Goal: Find specific page/section: Find specific page/section

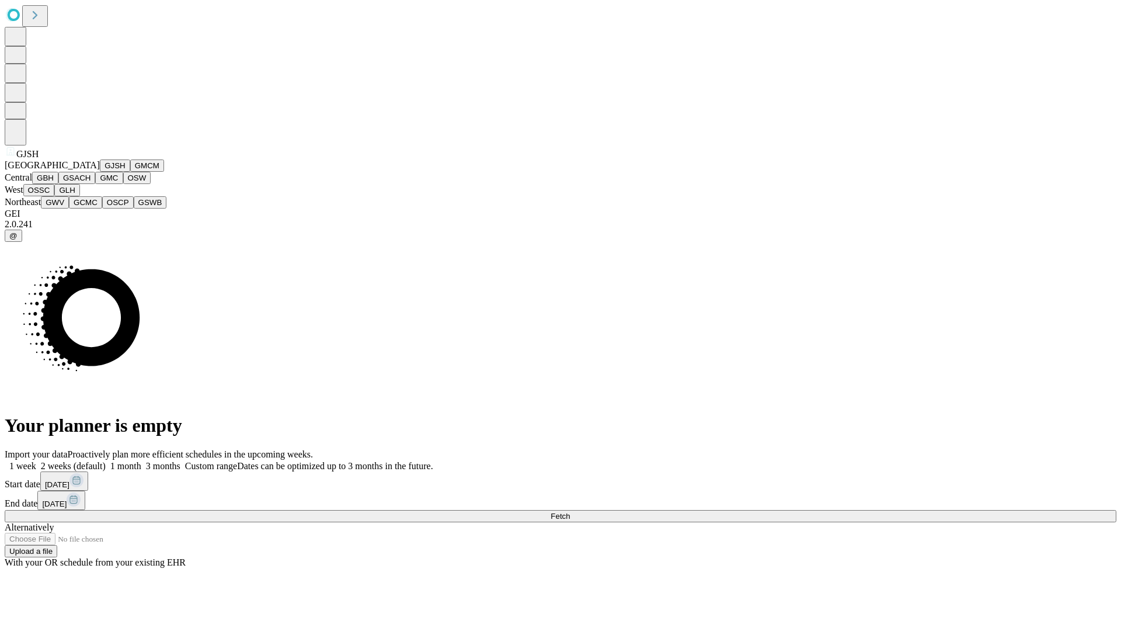
click at [100, 172] on button "GJSH" at bounding box center [115, 165] width 30 height 12
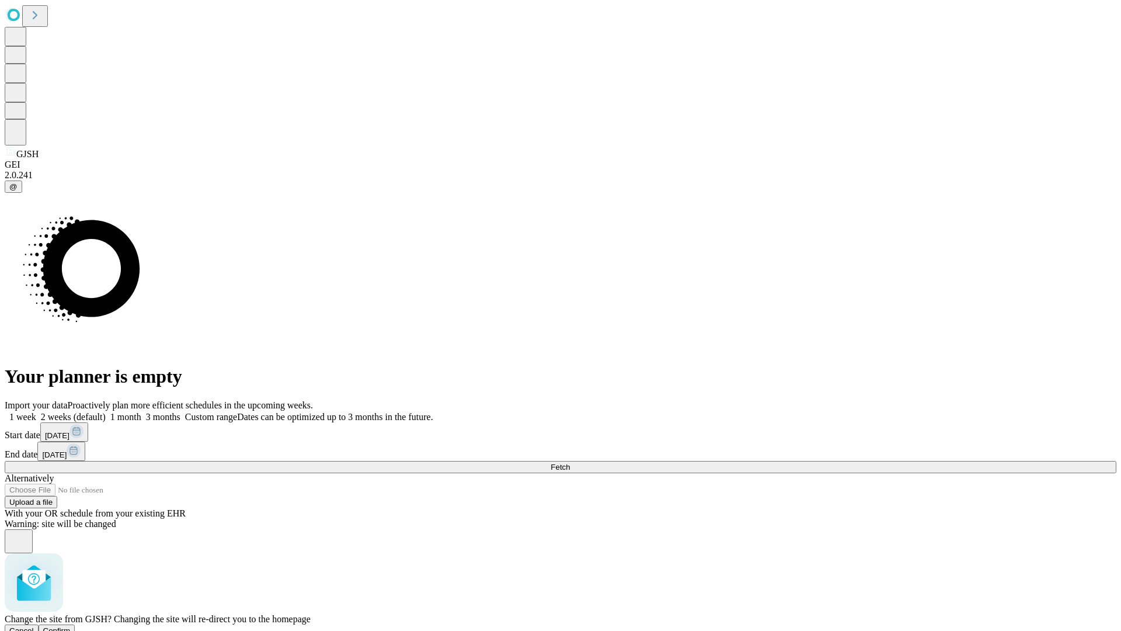
click at [71, 626] on span "Confirm" at bounding box center [56, 630] width 27 height 9
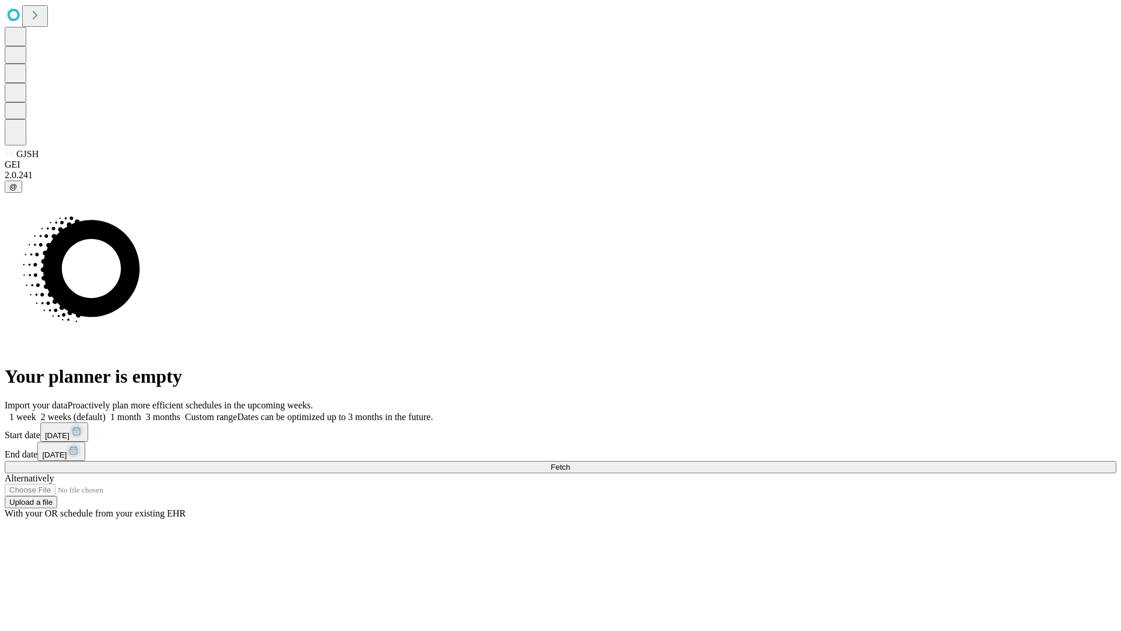
click at [141, 412] on label "1 month" at bounding box center [124, 417] width 36 height 10
click at [570, 463] on span "Fetch" at bounding box center [560, 467] width 19 height 9
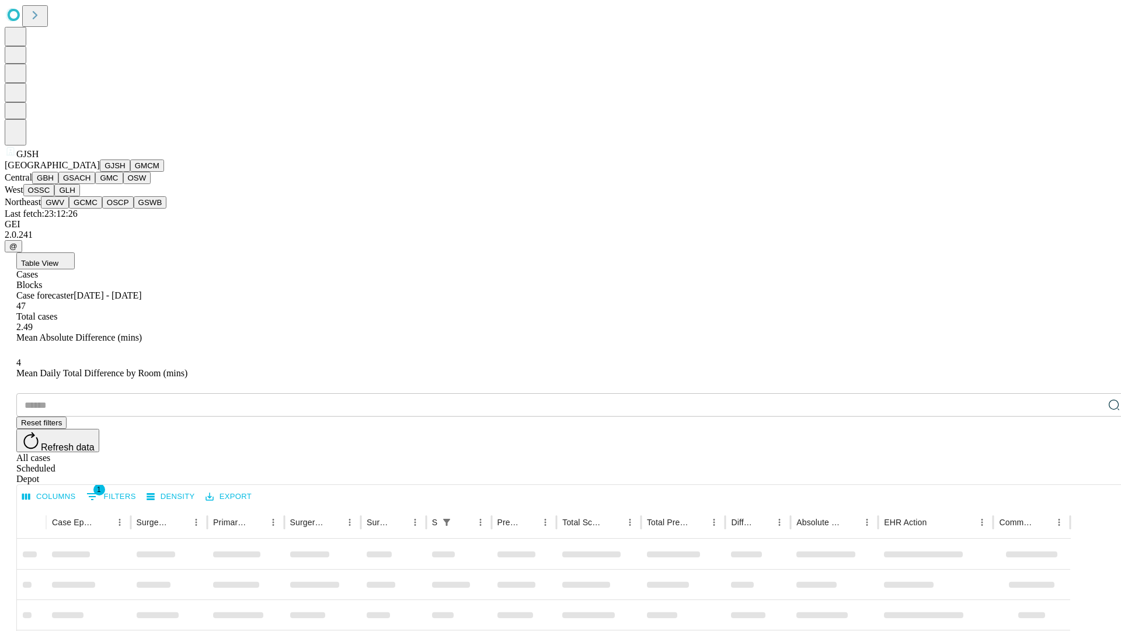
click at [130, 172] on button "GMCM" at bounding box center [147, 165] width 34 height 12
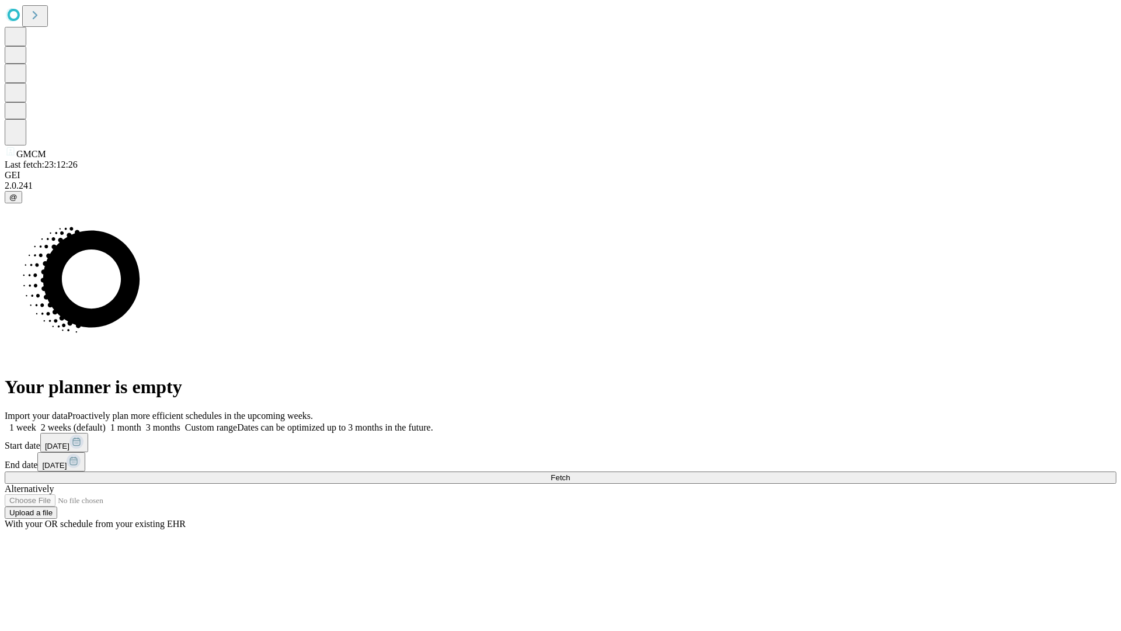
click at [141, 422] on label "1 month" at bounding box center [124, 427] width 36 height 10
click at [570, 473] on span "Fetch" at bounding box center [560, 477] width 19 height 9
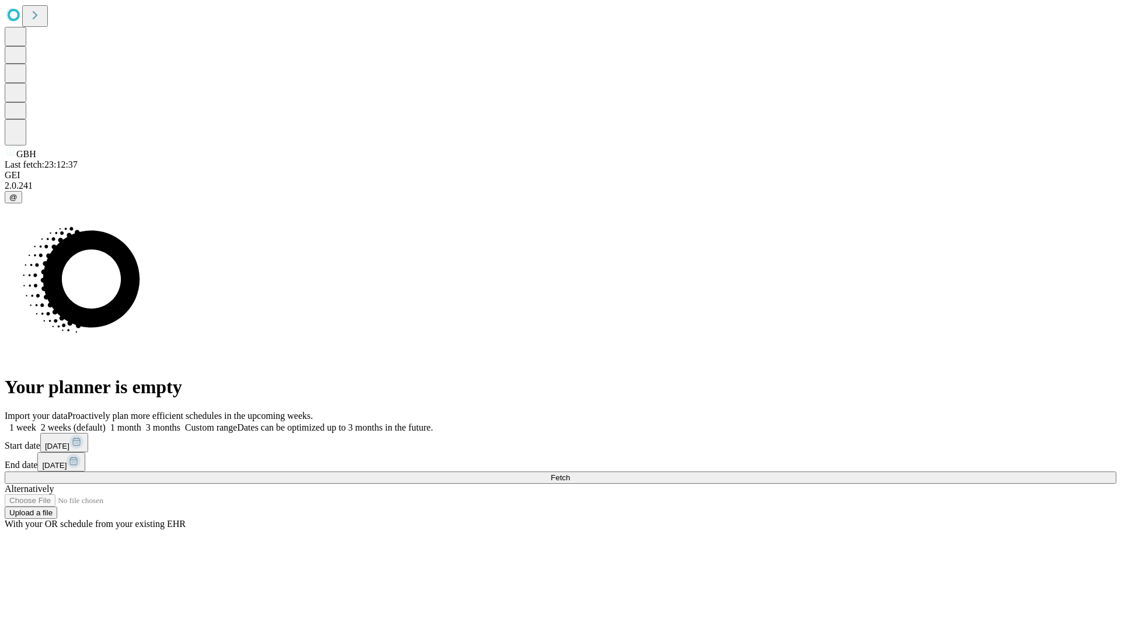
click at [141, 422] on label "1 month" at bounding box center [124, 427] width 36 height 10
click at [570, 473] on span "Fetch" at bounding box center [560, 477] width 19 height 9
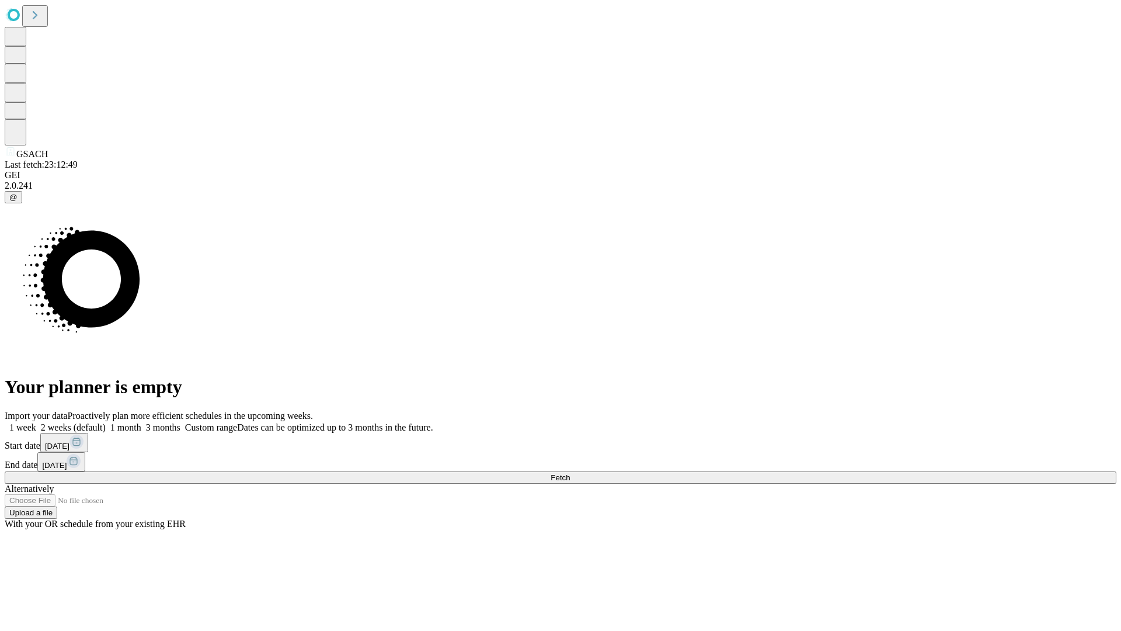
click at [141, 422] on label "1 month" at bounding box center [124, 427] width 36 height 10
click at [570, 473] on span "Fetch" at bounding box center [560, 477] width 19 height 9
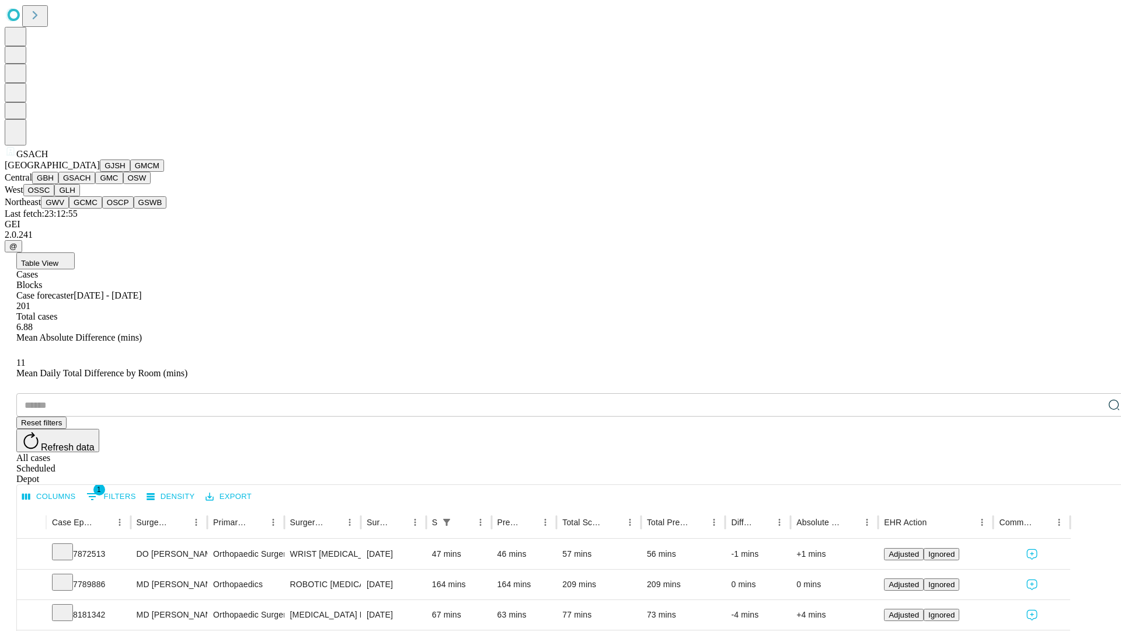
click at [95, 184] on button "GMC" at bounding box center [108, 178] width 27 height 12
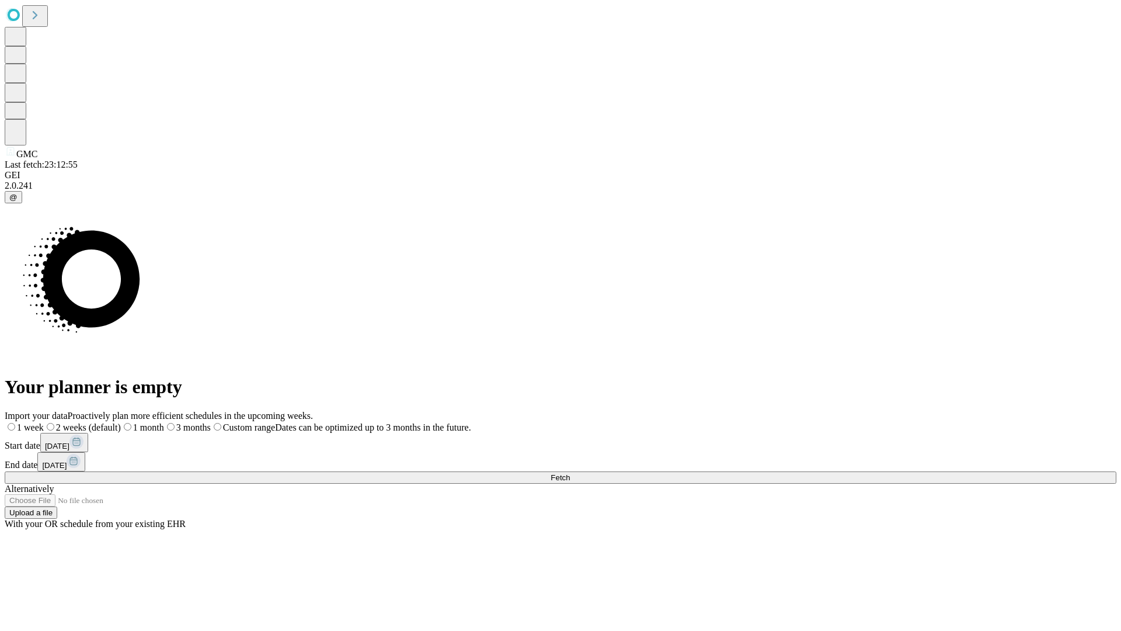
click at [570, 473] on span "Fetch" at bounding box center [560, 477] width 19 height 9
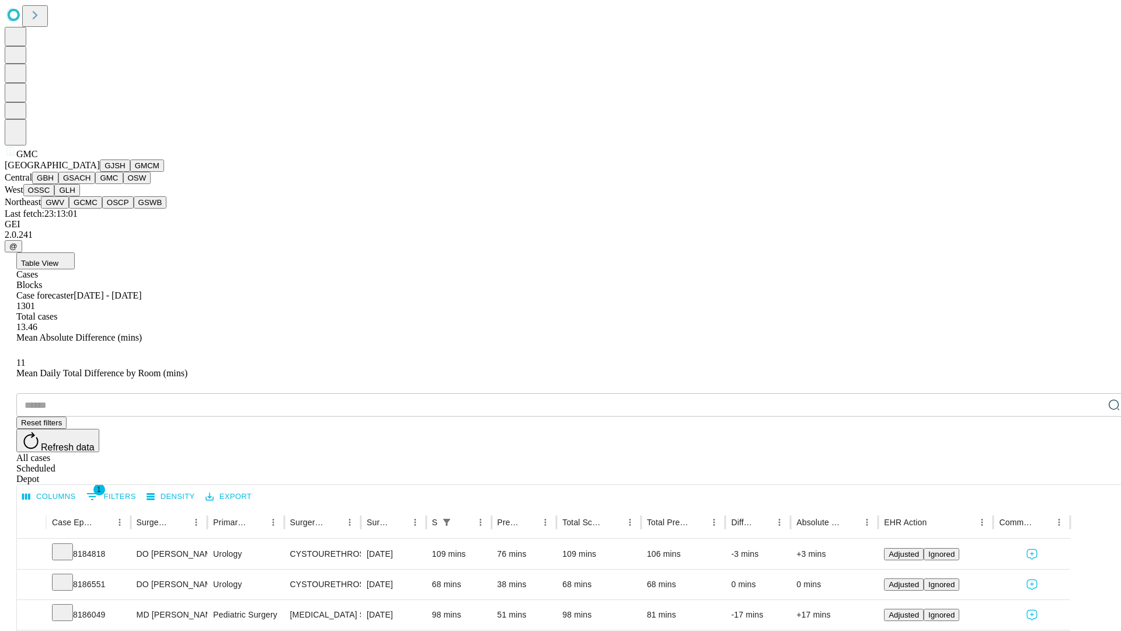
click at [123, 184] on button "OSW" at bounding box center [137, 178] width 28 height 12
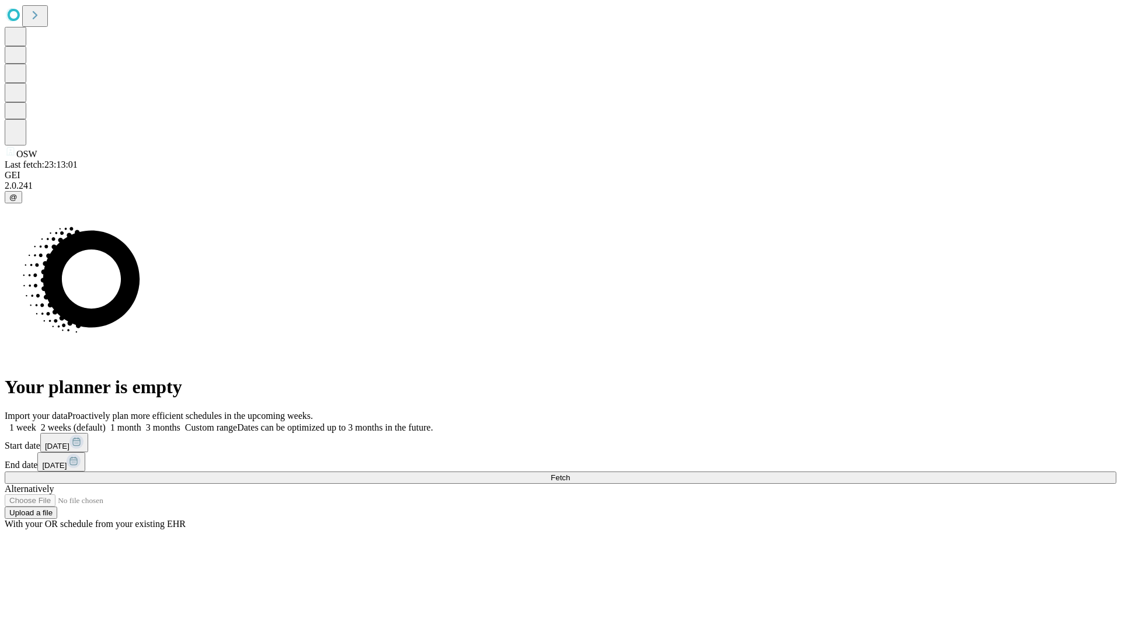
click at [141, 422] on label "1 month" at bounding box center [124, 427] width 36 height 10
click at [570, 473] on span "Fetch" at bounding box center [560, 477] width 19 height 9
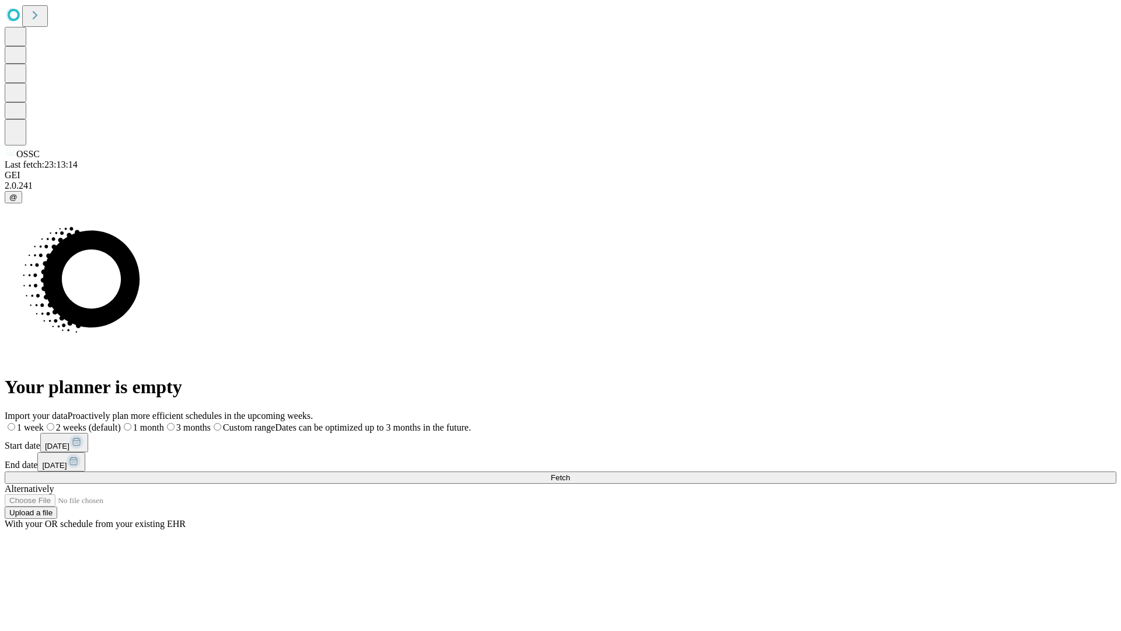
click at [570, 473] on span "Fetch" at bounding box center [560, 477] width 19 height 9
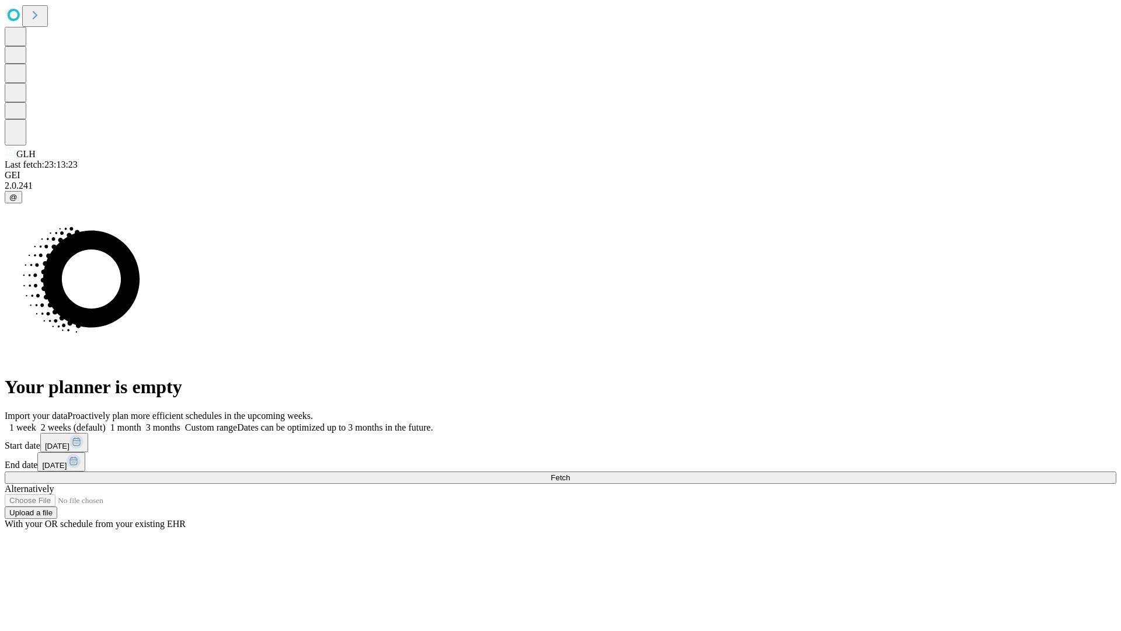
click at [141, 422] on label "1 month" at bounding box center [124, 427] width 36 height 10
click at [570, 473] on span "Fetch" at bounding box center [560, 477] width 19 height 9
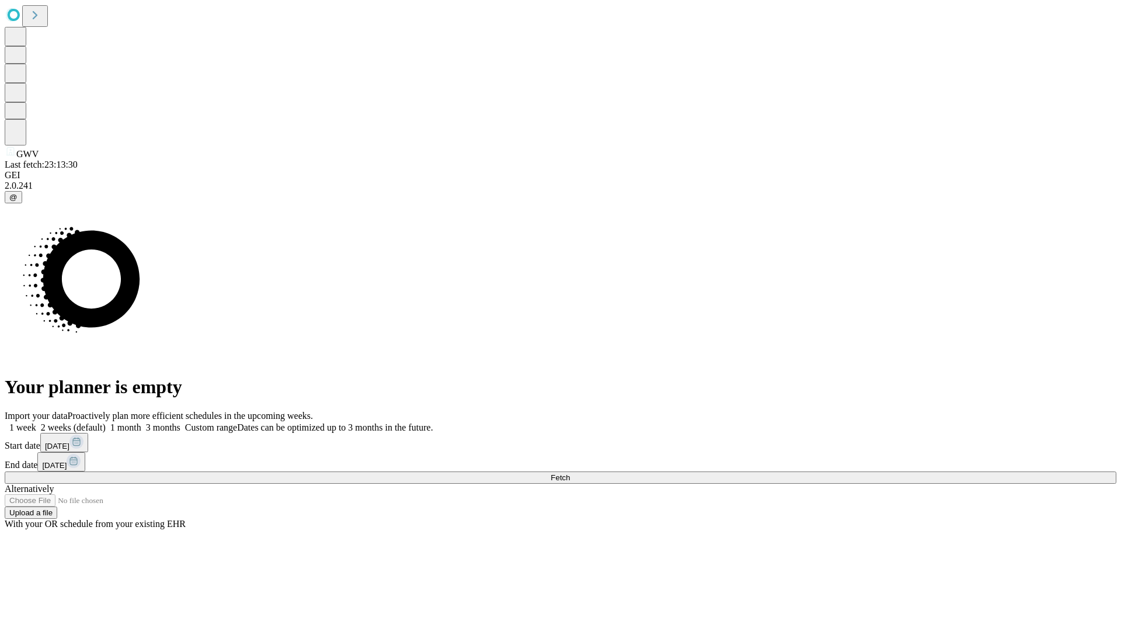
click at [141, 422] on label "1 month" at bounding box center [124, 427] width 36 height 10
click at [570, 473] on span "Fetch" at bounding box center [560, 477] width 19 height 9
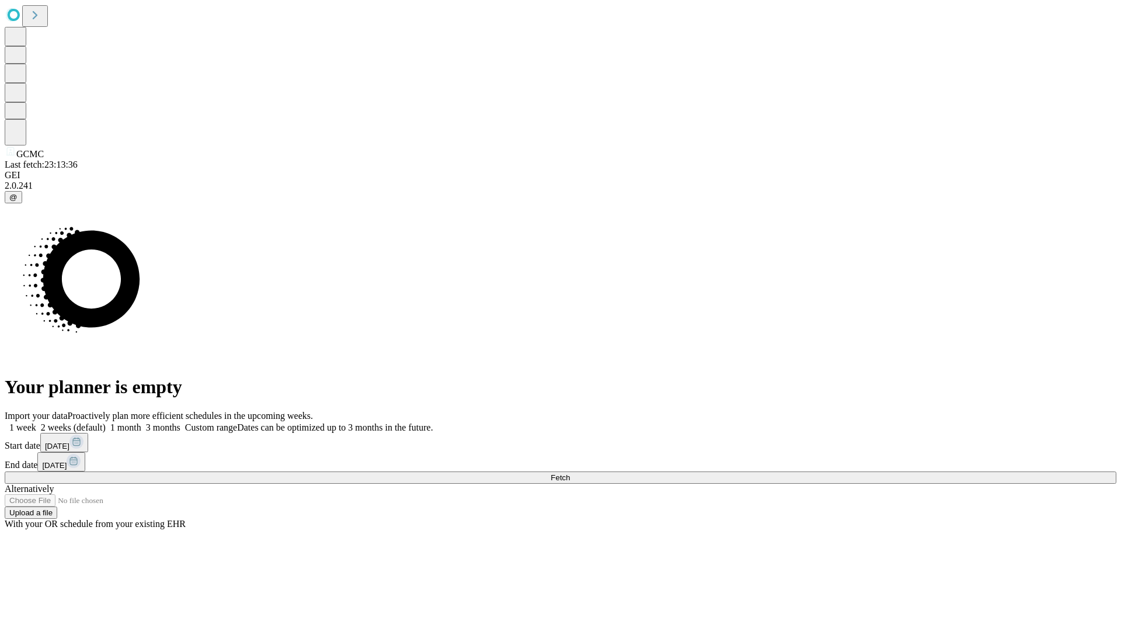
click at [141, 422] on label "1 month" at bounding box center [124, 427] width 36 height 10
click at [570, 473] on span "Fetch" at bounding box center [560, 477] width 19 height 9
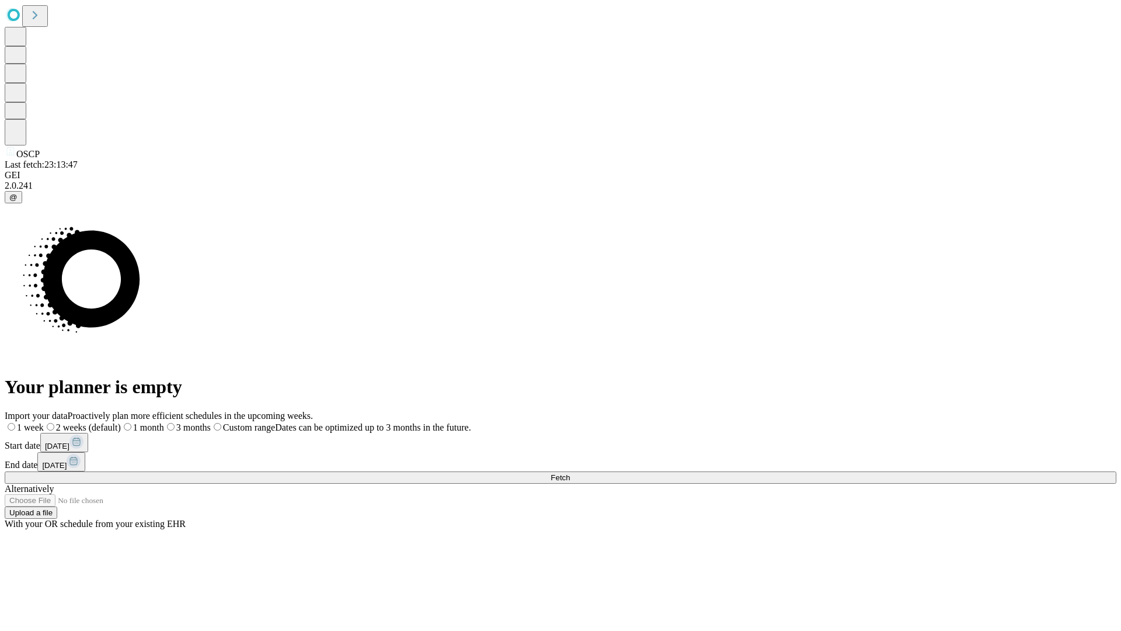
click at [164, 422] on label "1 month" at bounding box center [142, 427] width 43 height 10
click at [570, 473] on span "Fetch" at bounding box center [560, 477] width 19 height 9
